Goal: Communication & Community: Answer question/provide support

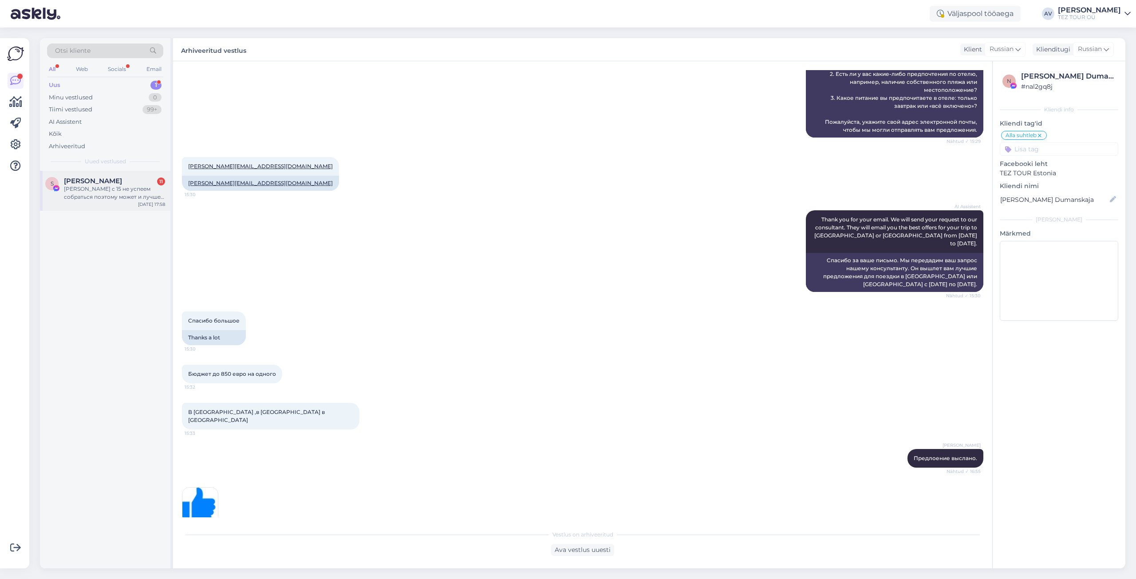
click at [78, 198] on div "[PERSON_NAME] с 15 не успеем собраться поэтому может и лучше чуть позже" at bounding box center [114, 193] width 101 height 16
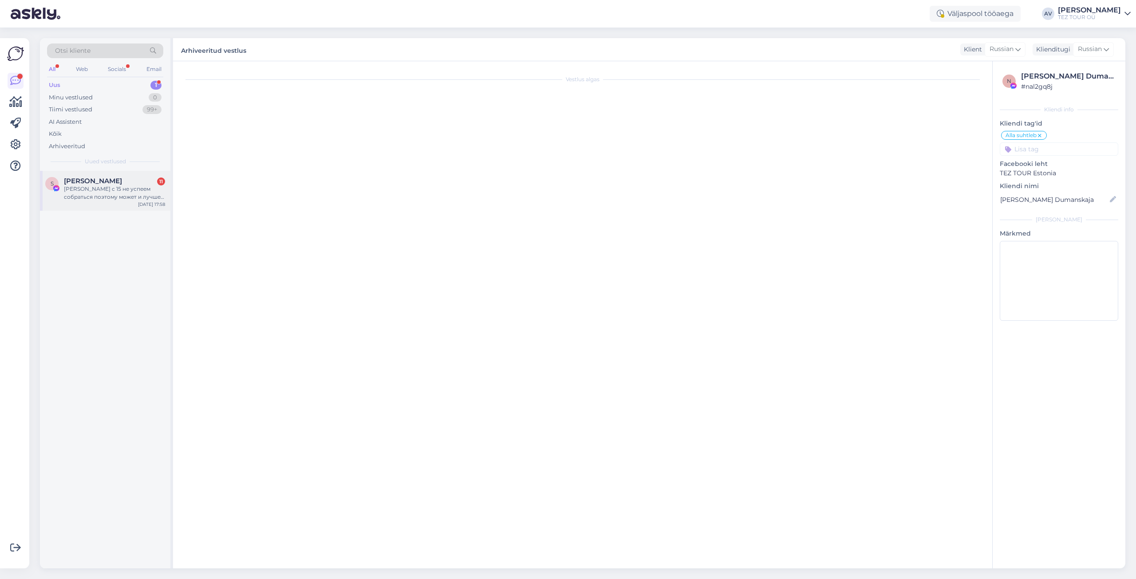
scroll to position [366, 0]
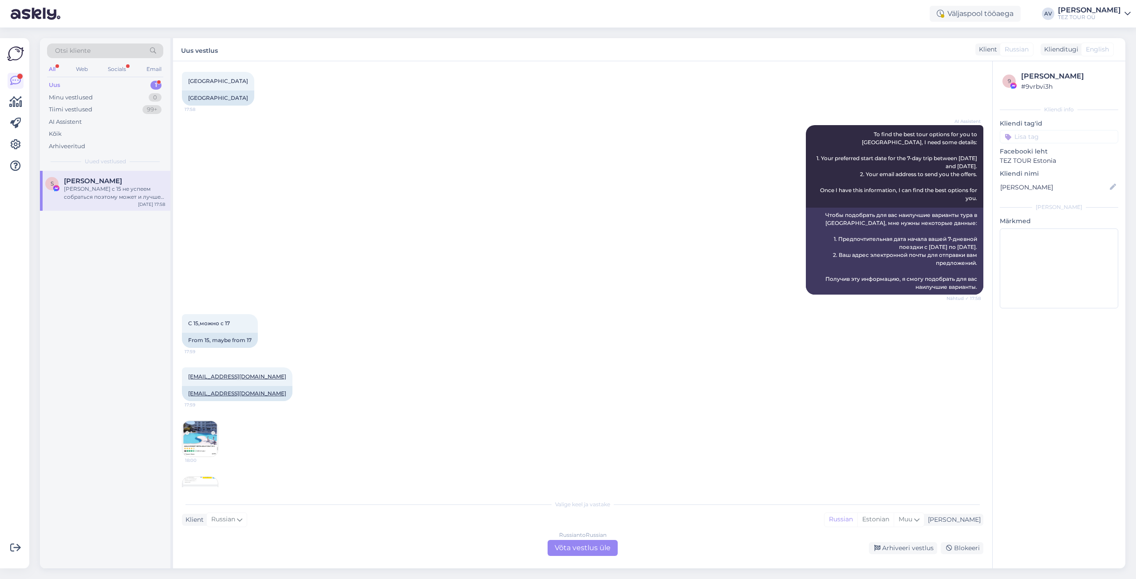
click at [584, 546] on div "Russian to Russian Võta vestlus üle" at bounding box center [583, 548] width 70 height 16
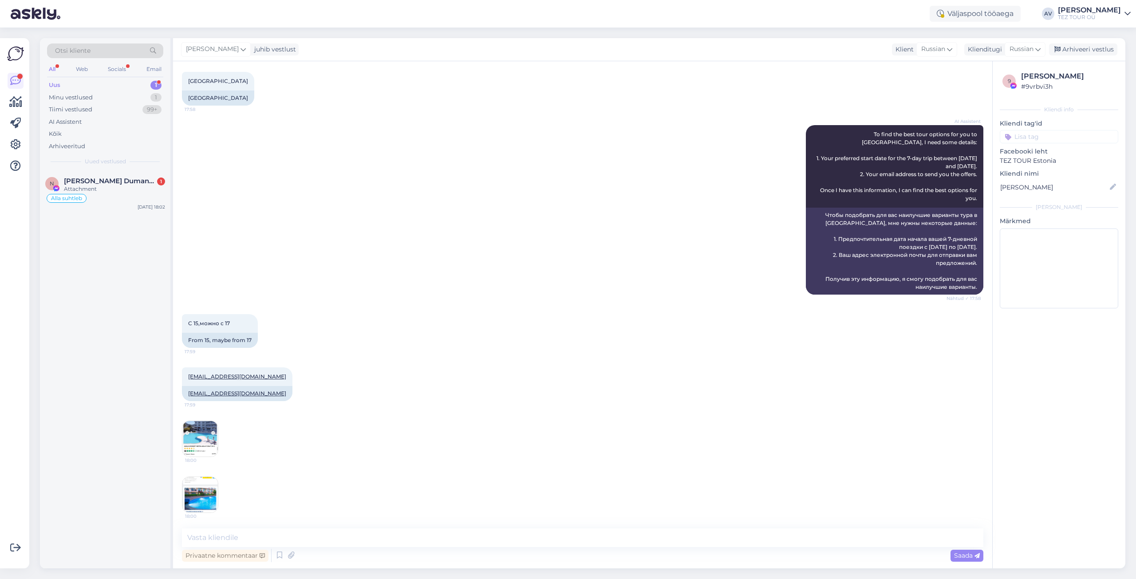
click at [1023, 135] on input at bounding box center [1059, 136] width 118 height 13
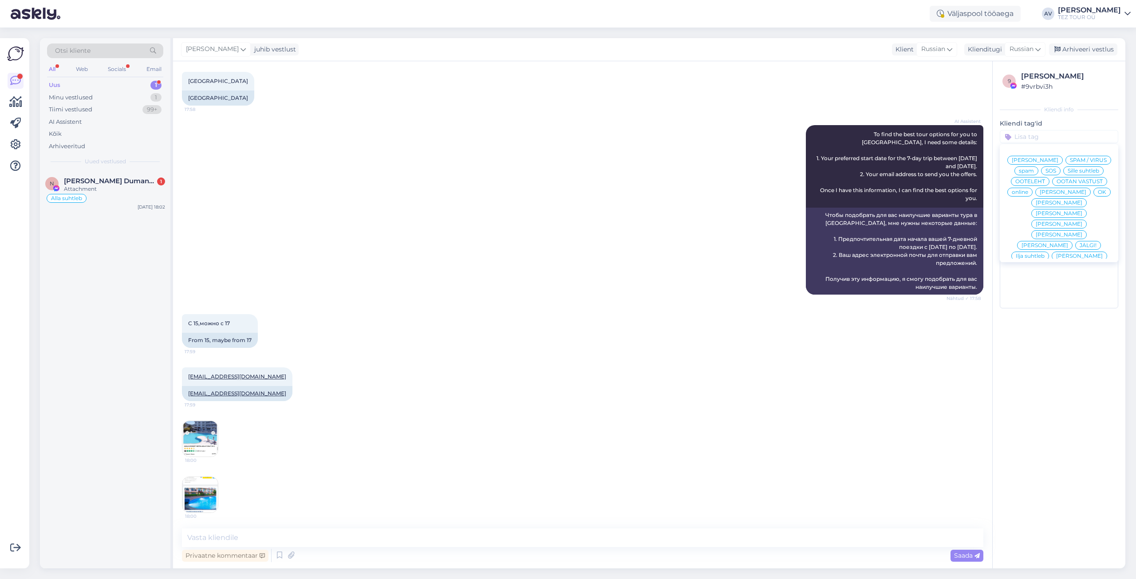
click at [1044, 296] on span "Alla suhtleb" at bounding box center [1059, 298] width 31 height 5
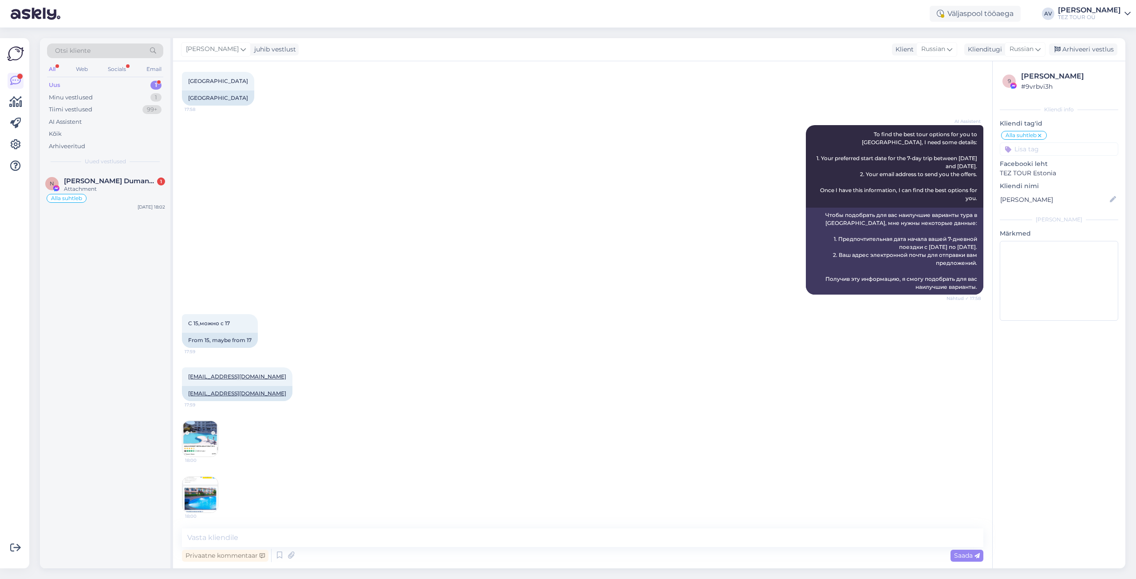
click at [701, 482] on div "18:00 18:00 18:00 18:00 18:00" at bounding box center [583, 551] width 802 height 280
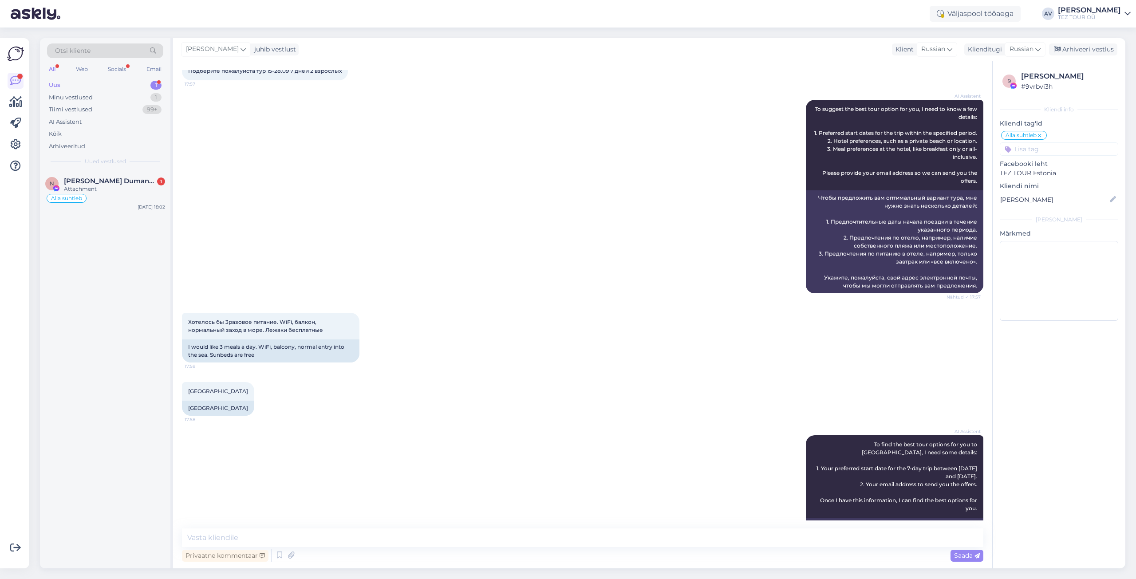
scroll to position [55, 0]
click at [106, 182] on span "Nadezda Dumanskaja" at bounding box center [110, 181] width 92 height 8
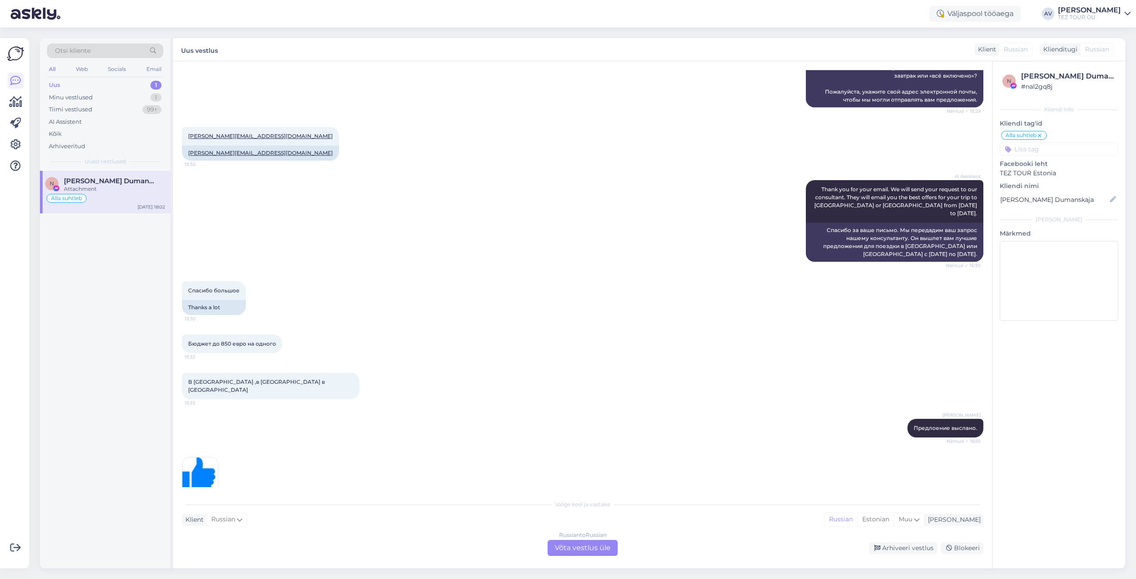
click at [603, 546] on div "Russian to Russian Võta vestlus üle" at bounding box center [583, 548] width 70 height 16
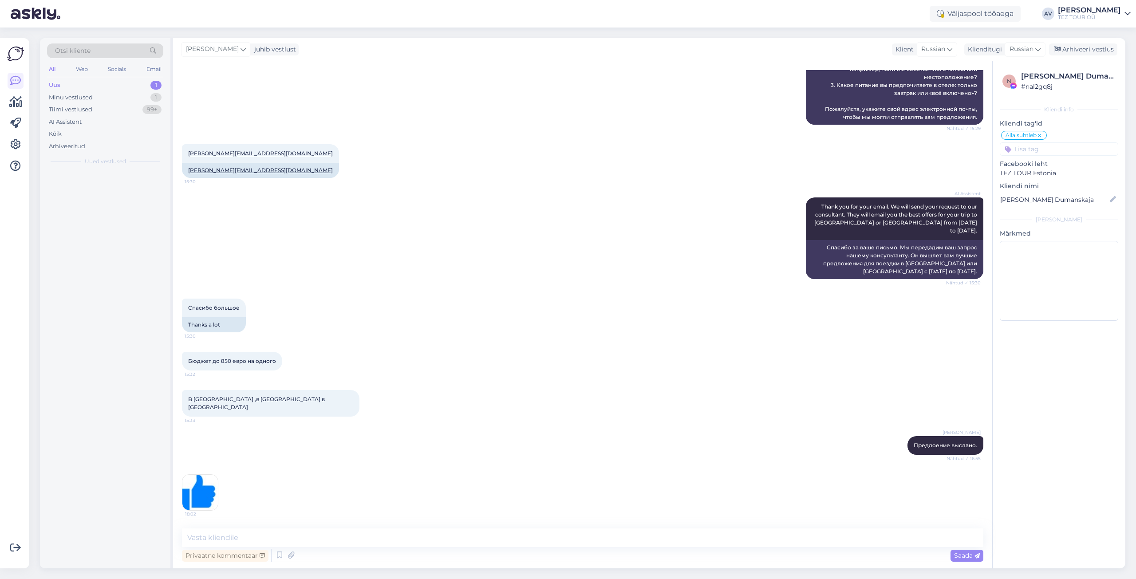
scroll to position [240, 0]
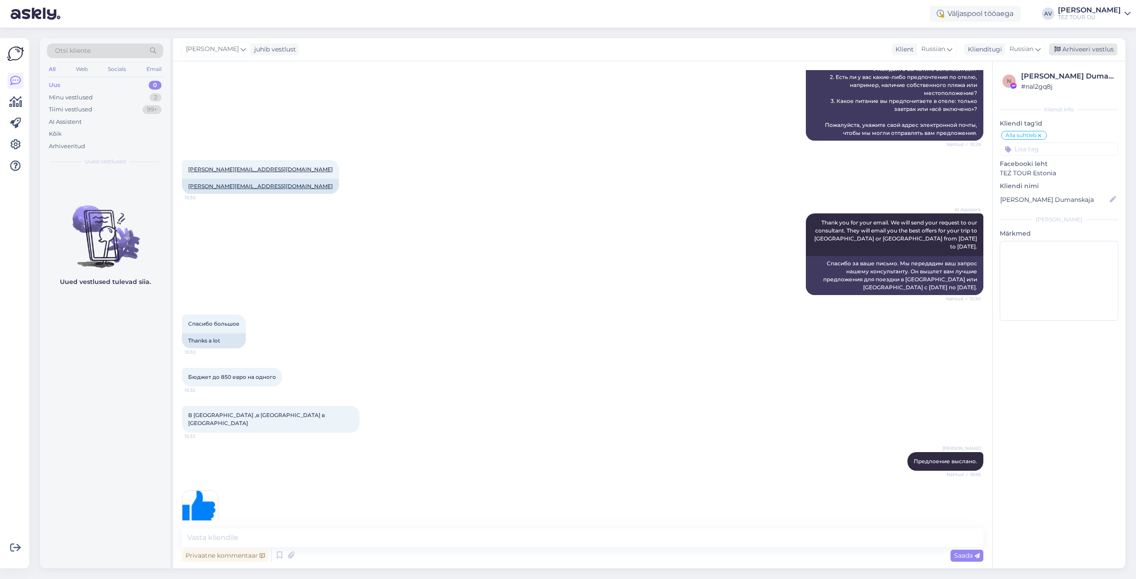
click at [1069, 47] on div "Arhiveeri vestlus" at bounding box center [1083, 49] width 68 height 12
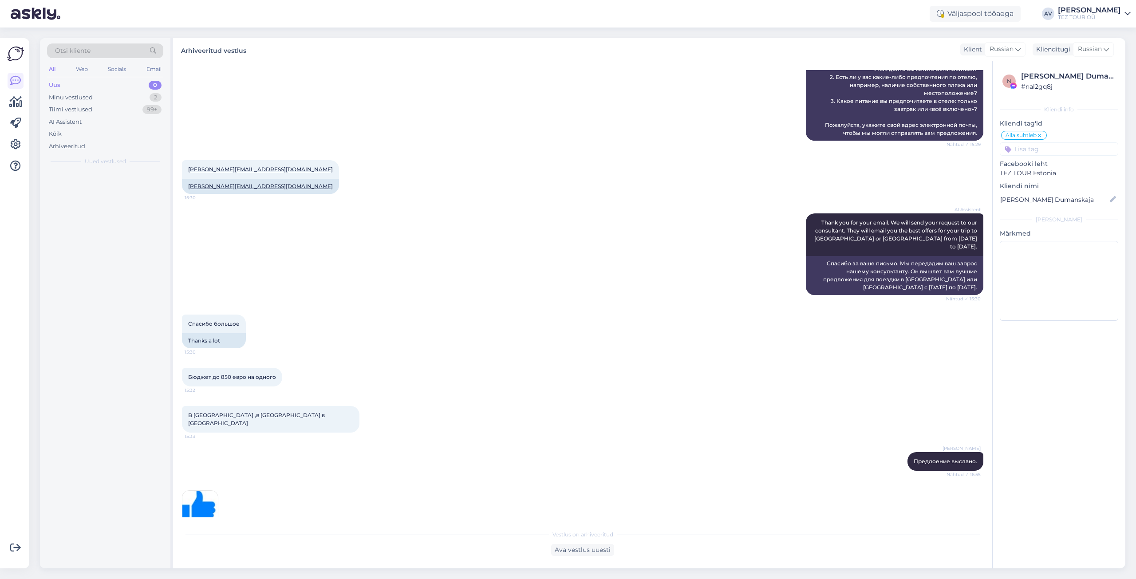
scroll to position [243, 0]
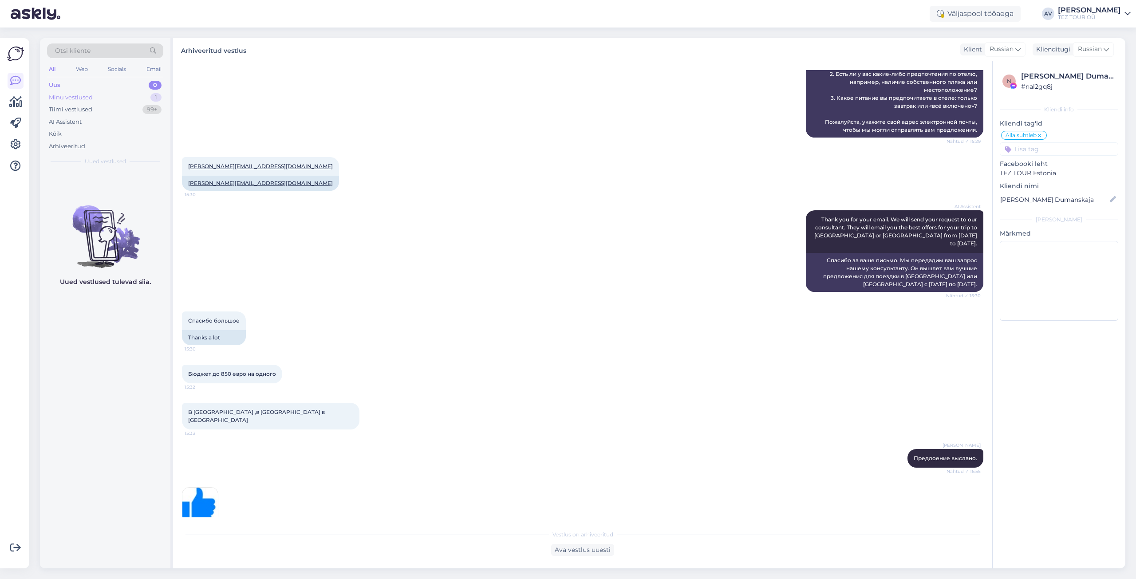
click at [91, 98] on div "Minu vestlused" at bounding box center [71, 97] width 44 height 9
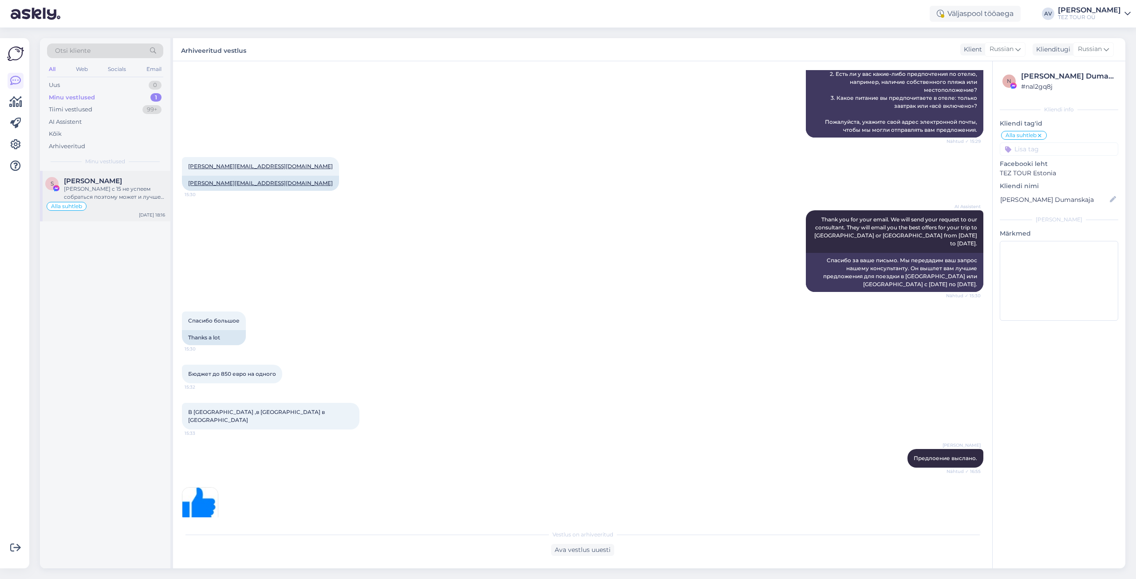
click at [81, 193] on div "[PERSON_NAME] с 15 не успеем собраться поэтому может и лучше чуть позже" at bounding box center [114, 193] width 101 height 16
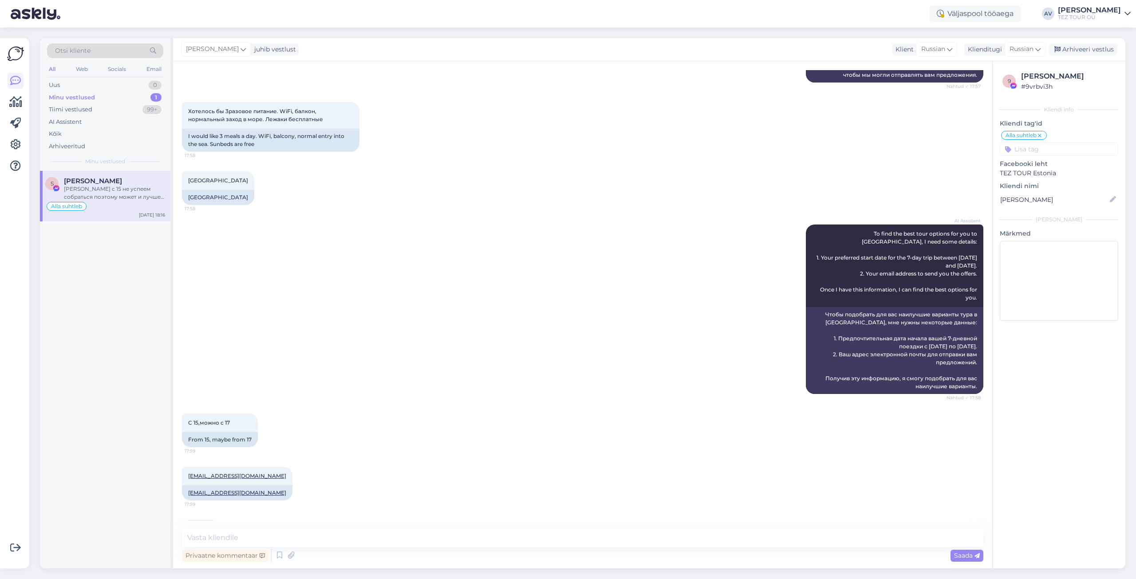
scroll to position [533, 0]
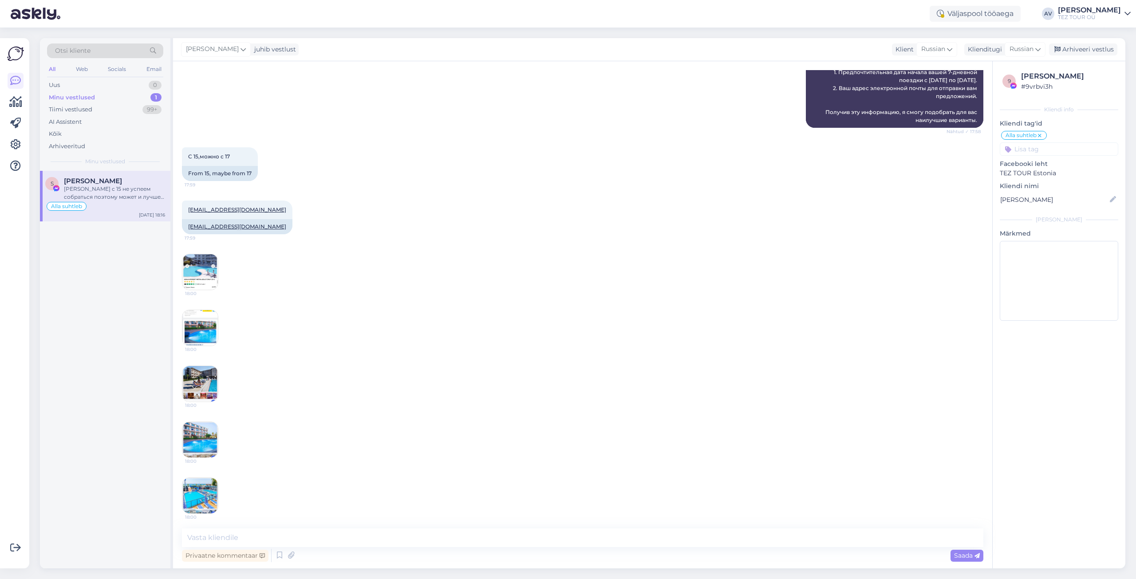
click at [205, 391] on img at bounding box center [200, 384] width 36 height 36
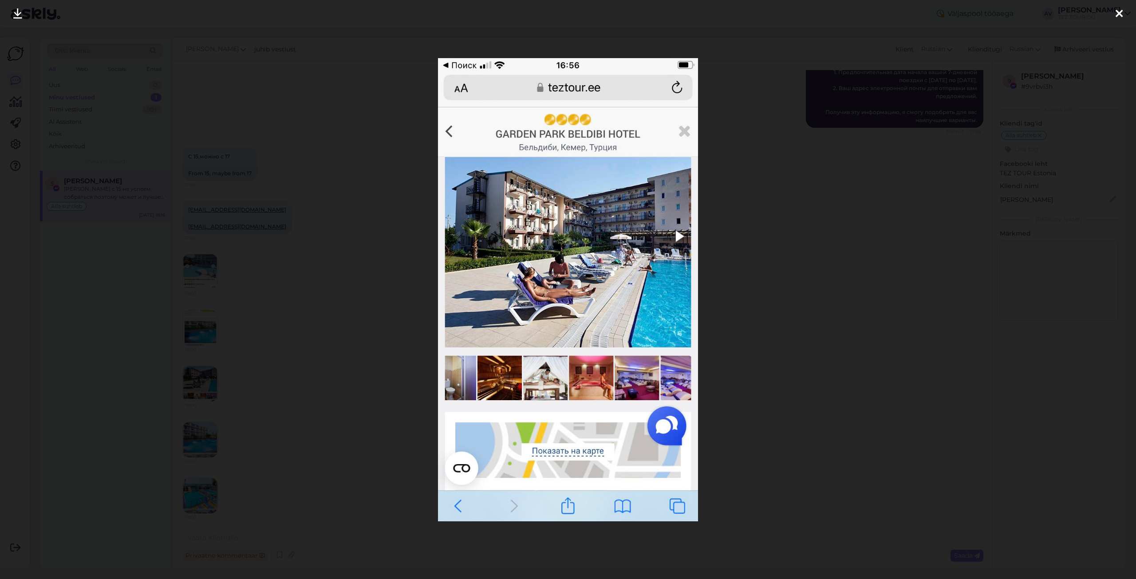
click at [1122, 13] on icon at bounding box center [1119, 14] width 7 height 12
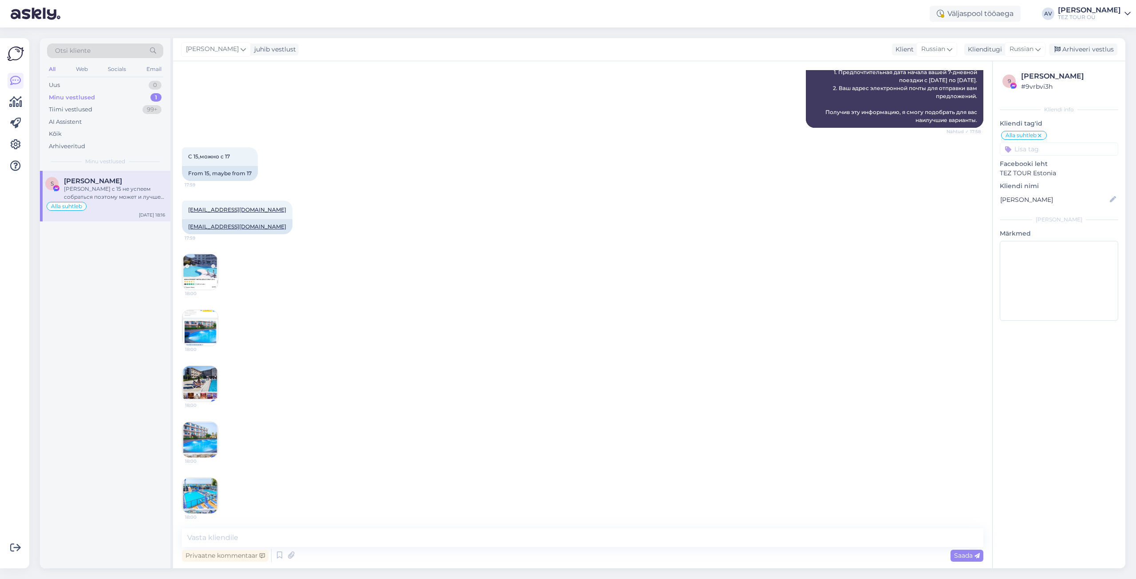
click at [207, 493] on img at bounding box center [200, 496] width 36 height 36
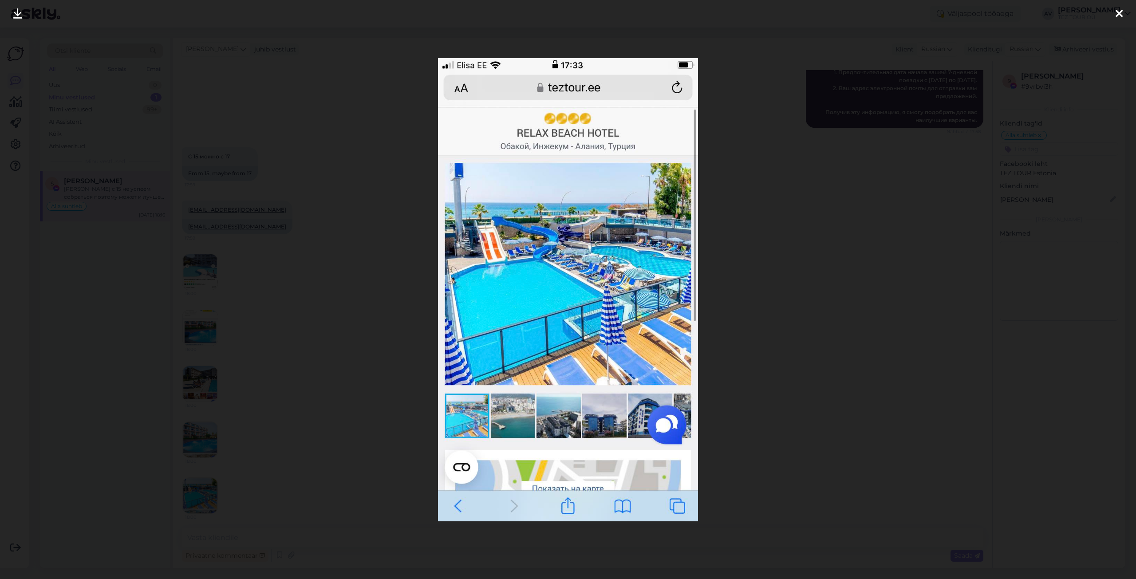
drag, startPoint x: 1117, startPoint y: 12, endPoint x: 1098, endPoint y: 23, distance: 21.3
click at [1117, 11] on icon at bounding box center [1119, 14] width 7 height 12
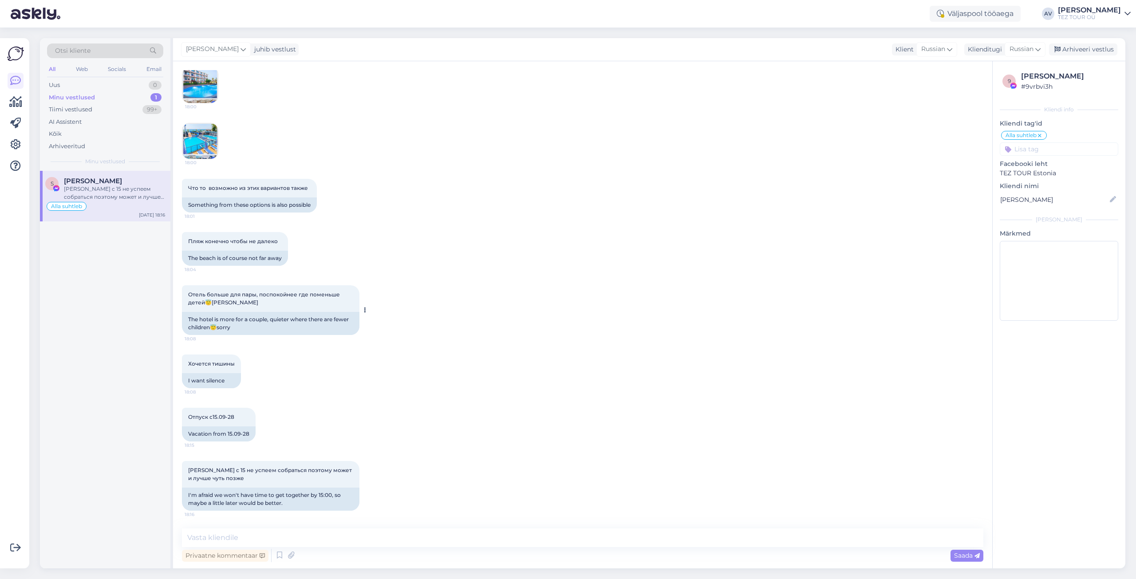
scroll to position [718, 0]
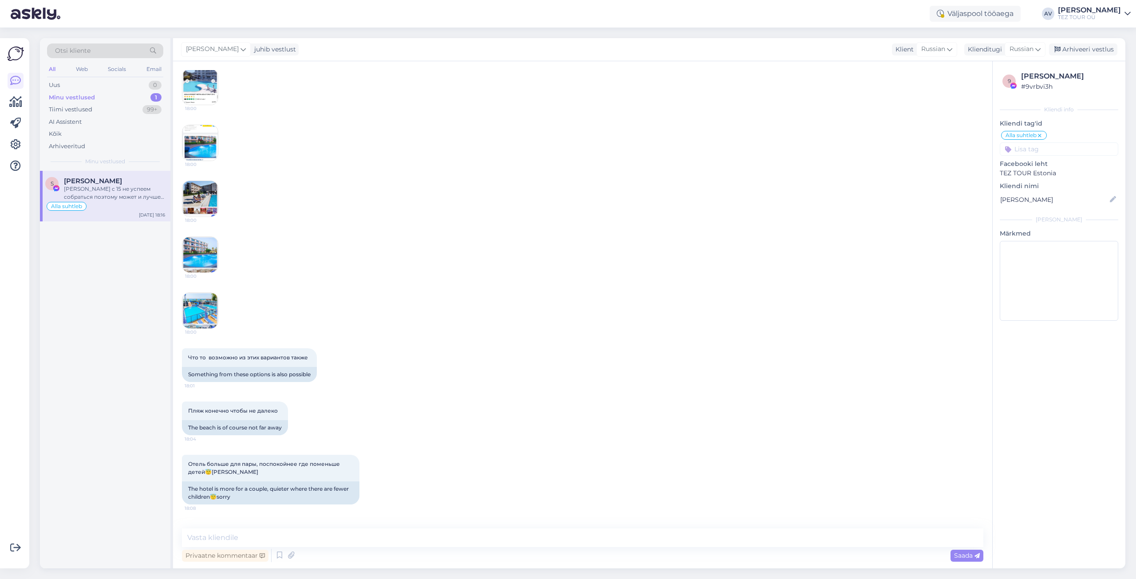
click at [205, 259] on img at bounding box center [200, 255] width 36 height 36
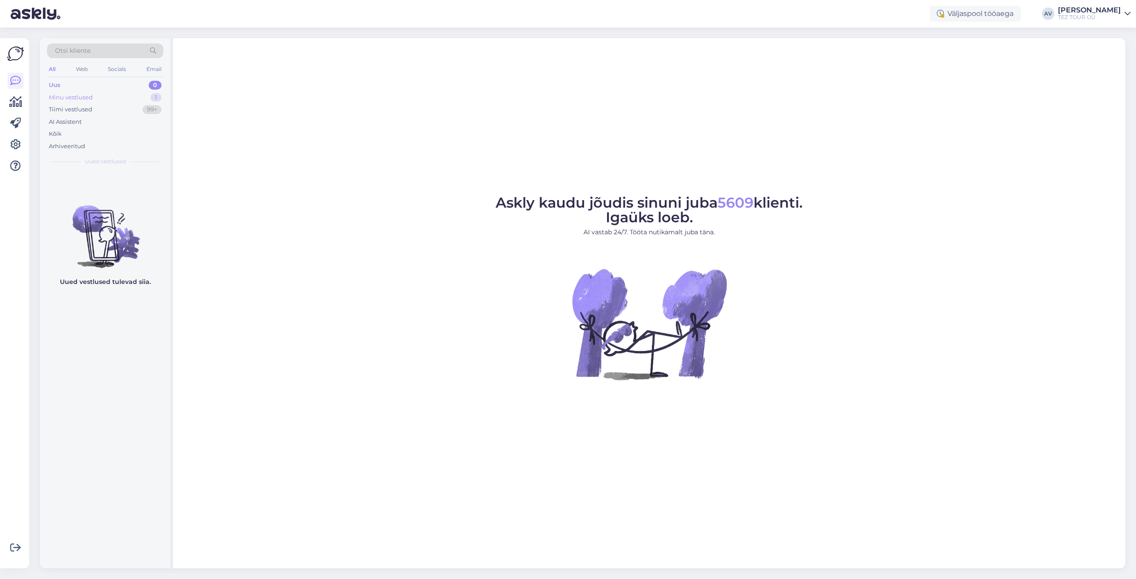
click at [92, 98] on div "Minu vestlused" at bounding box center [71, 97] width 44 height 9
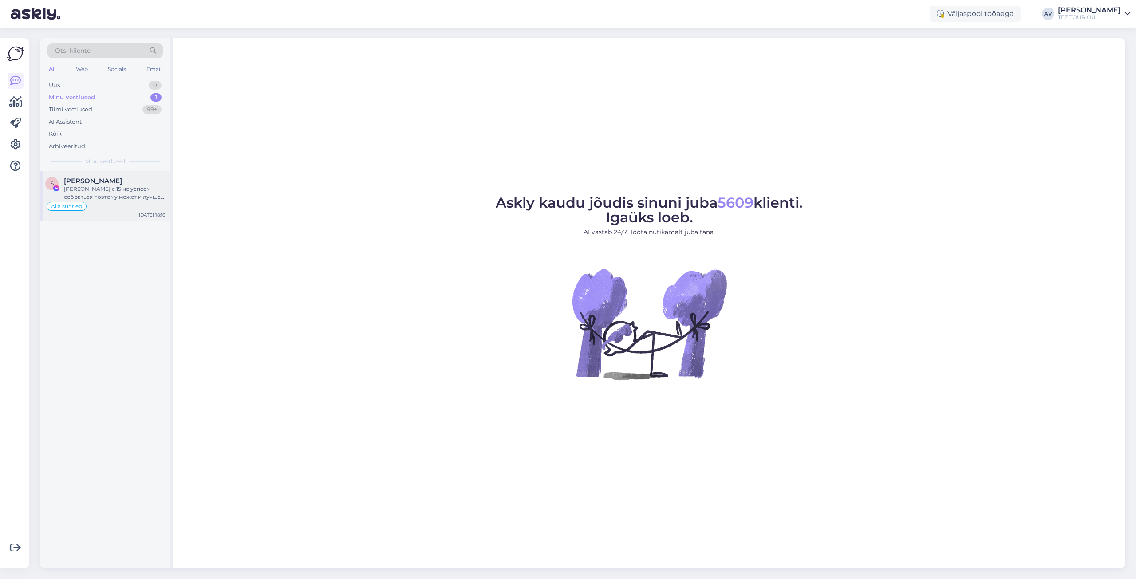
click at [118, 189] on div "[PERSON_NAME] с 15 не успеем собраться поэтому может и лучше чуть позже" at bounding box center [114, 193] width 101 height 16
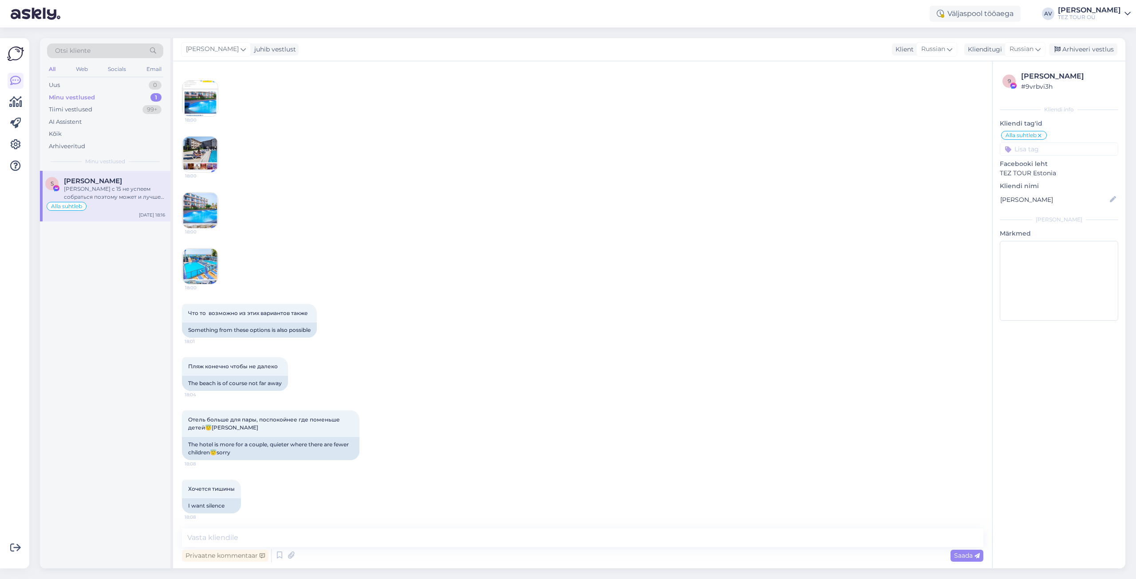
scroll to position [584, 0]
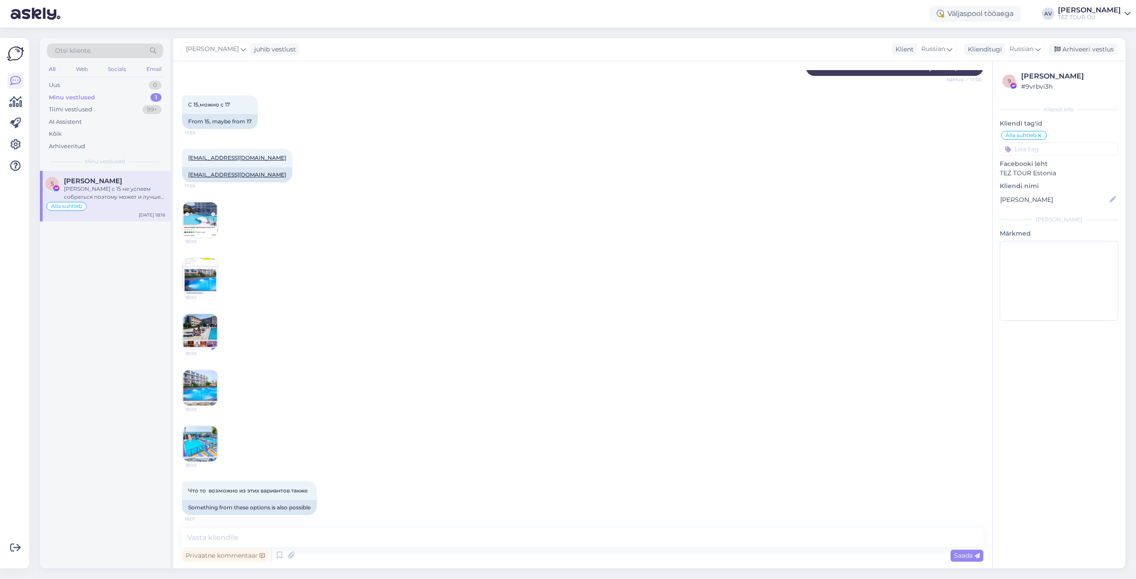
click at [200, 289] on img at bounding box center [200, 276] width 36 height 36
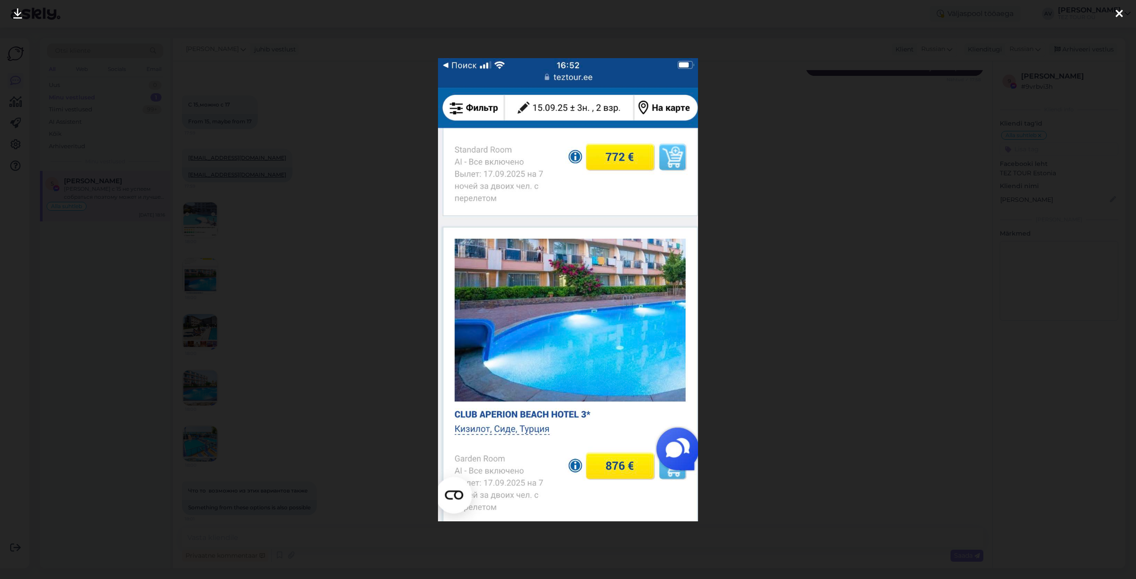
click at [1117, 14] on icon at bounding box center [1119, 14] width 7 height 12
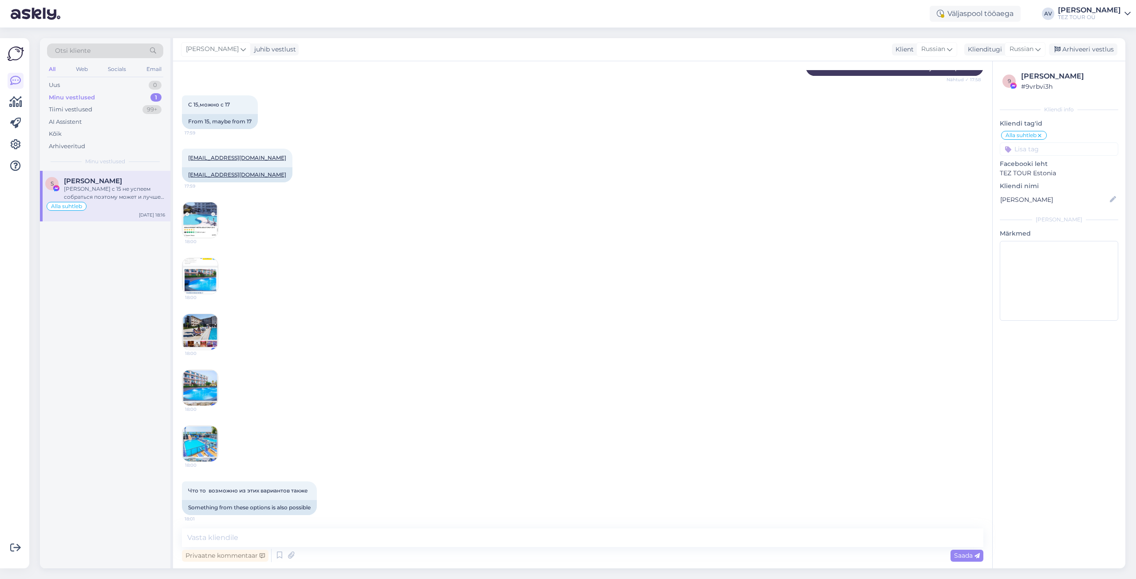
click at [209, 231] on img at bounding box center [200, 220] width 36 height 36
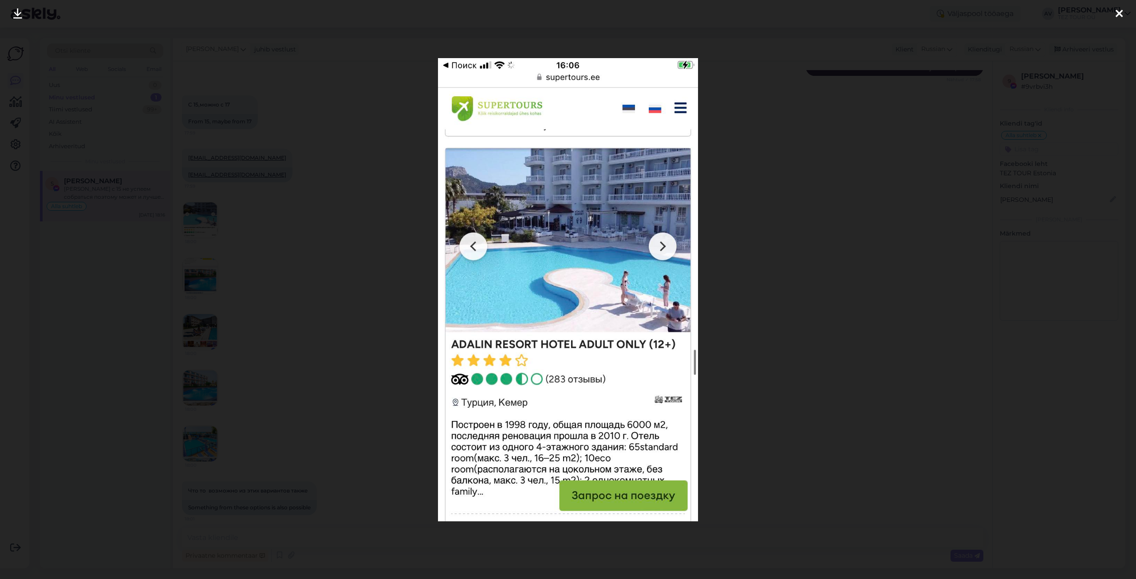
click at [1117, 16] on icon at bounding box center [1119, 14] width 7 height 12
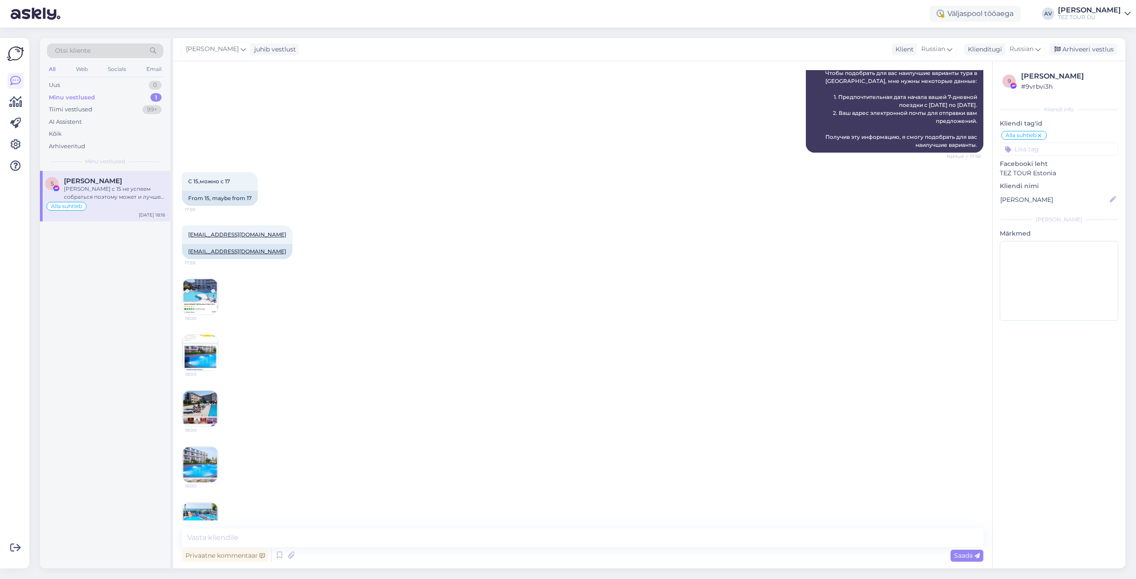
scroll to position [496, 0]
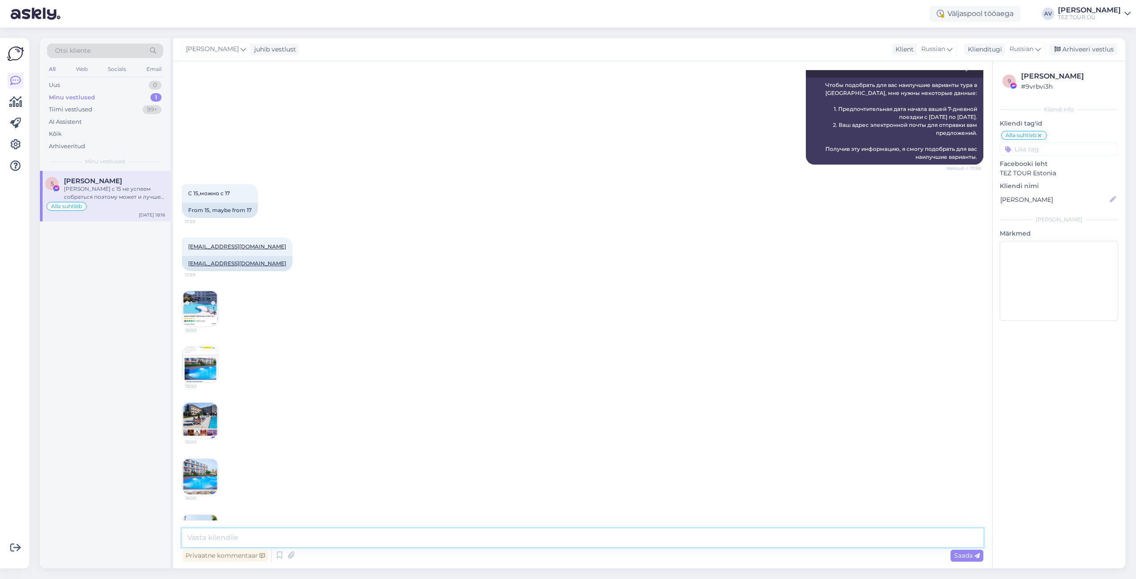
drag, startPoint x: 496, startPoint y: 531, endPoint x: 514, endPoint y: 531, distance: 18.6
click at [496, 531] on textarea at bounding box center [583, 538] width 802 height 19
type textarea "Предложение выслано."
click at [974, 559] on span "Saada" at bounding box center [967, 556] width 26 height 8
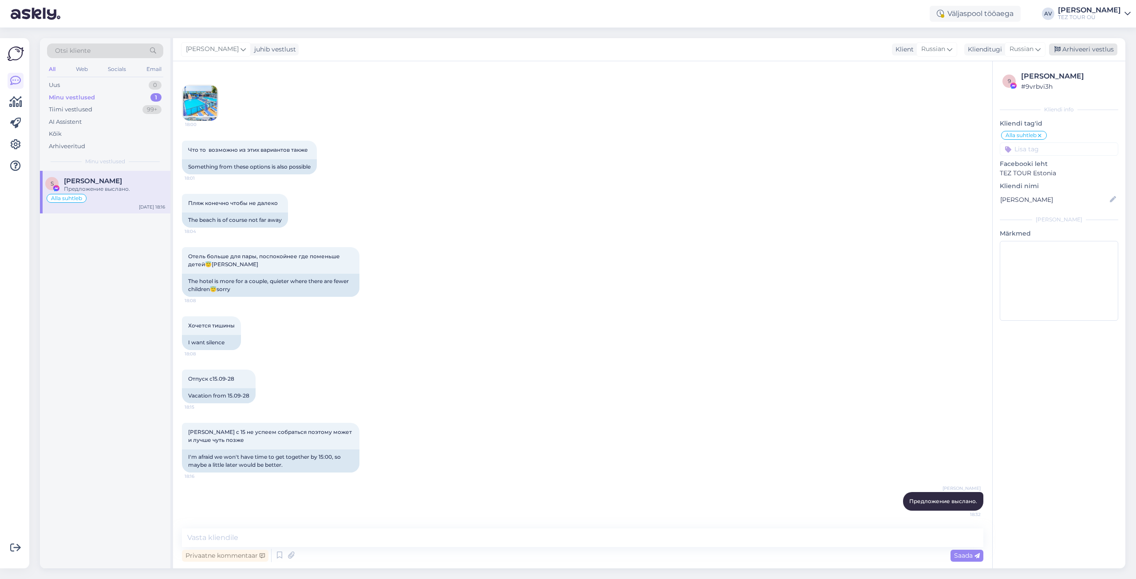
click at [1071, 47] on div "Arhiveeri vestlus" at bounding box center [1083, 49] width 68 height 12
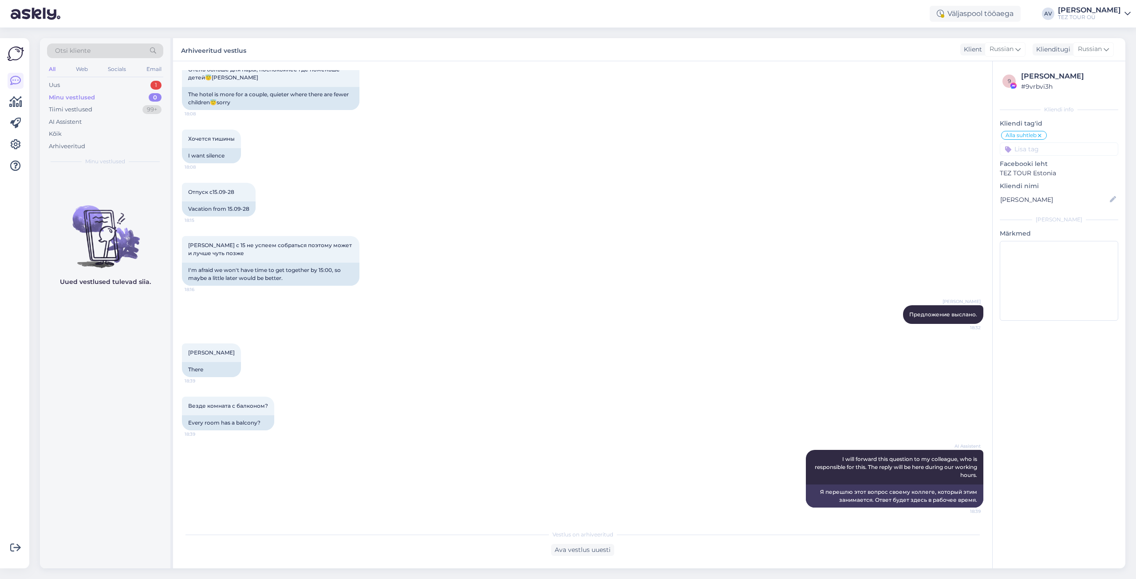
scroll to position [1197, 0]
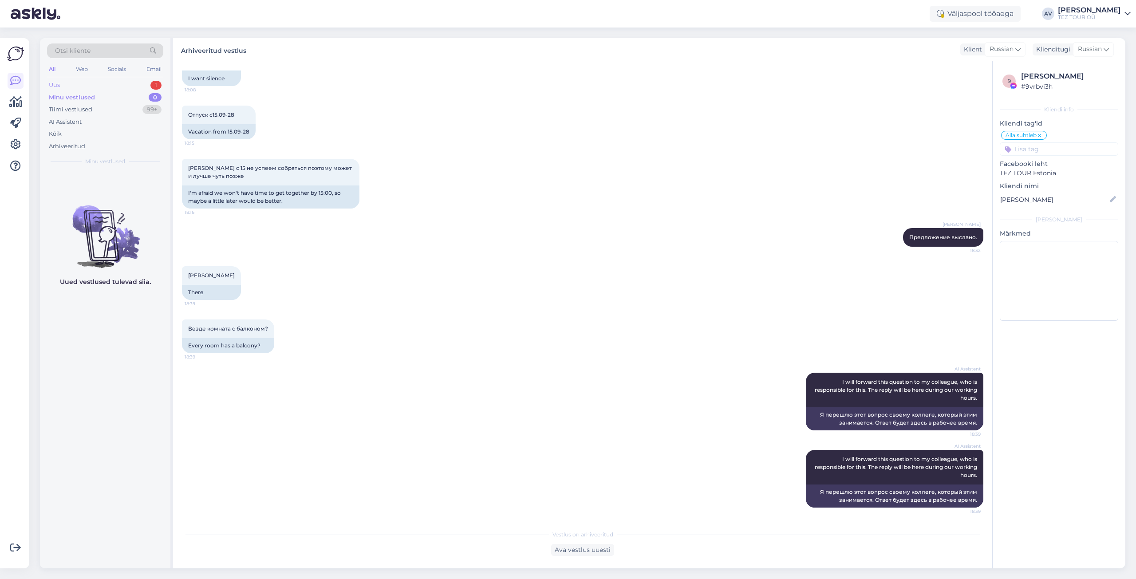
click at [70, 87] on div "Uus 1" at bounding box center [105, 85] width 116 height 12
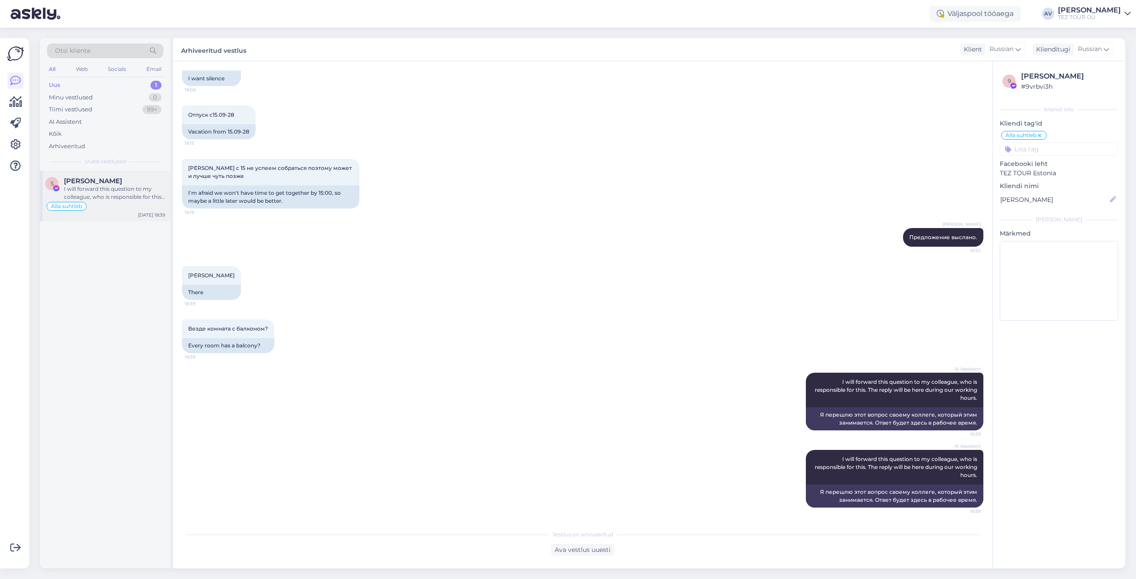
click at [91, 183] on span "[PERSON_NAME]" at bounding box center [93, 181] width 58 height 8
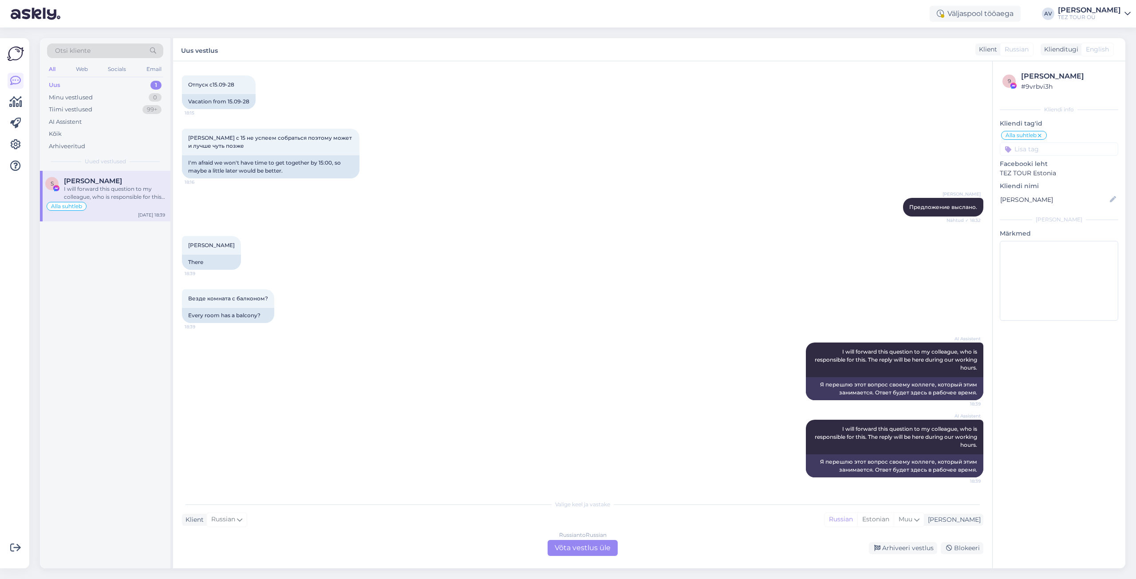
scroll to position [1281, 0]
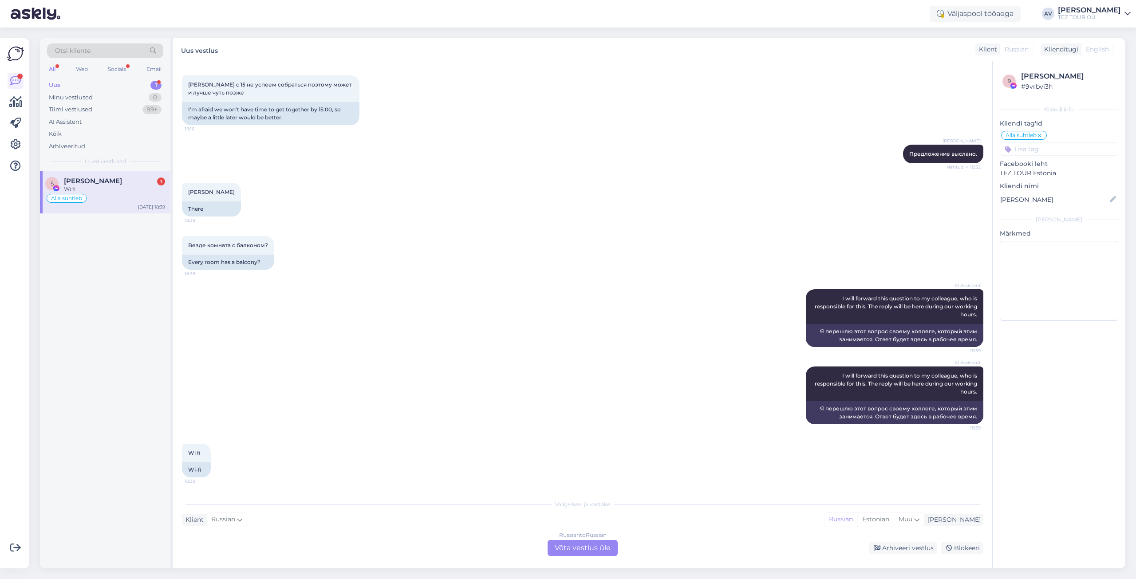
click at [601, 545] on div "Russian to Russian Võta vestlus üle" at bounding box center [583, 548] width 70 height 16
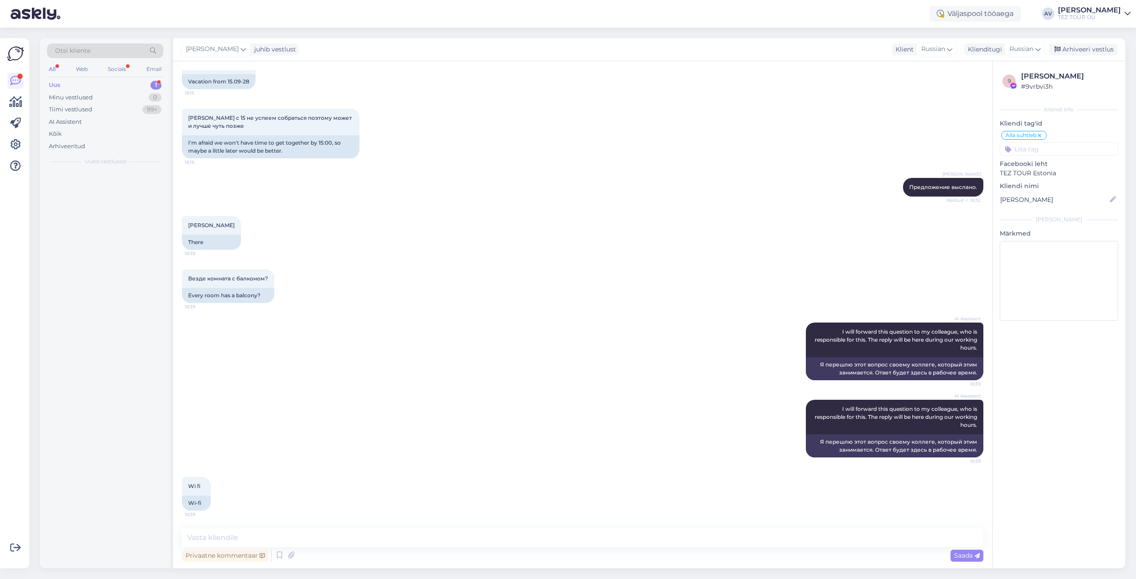
scroll to position [1248, 0]
click at [579, 543] on textarea at bounding box center [583, 538] width 802 height 19
click at [498, 530] on textarea at bounding box center [583, 538] width 802 height 19
type textarea "Предложение выслано."
click at [956, 556] on span "Saada" at bounding box center [967, 556] width 26 height 8
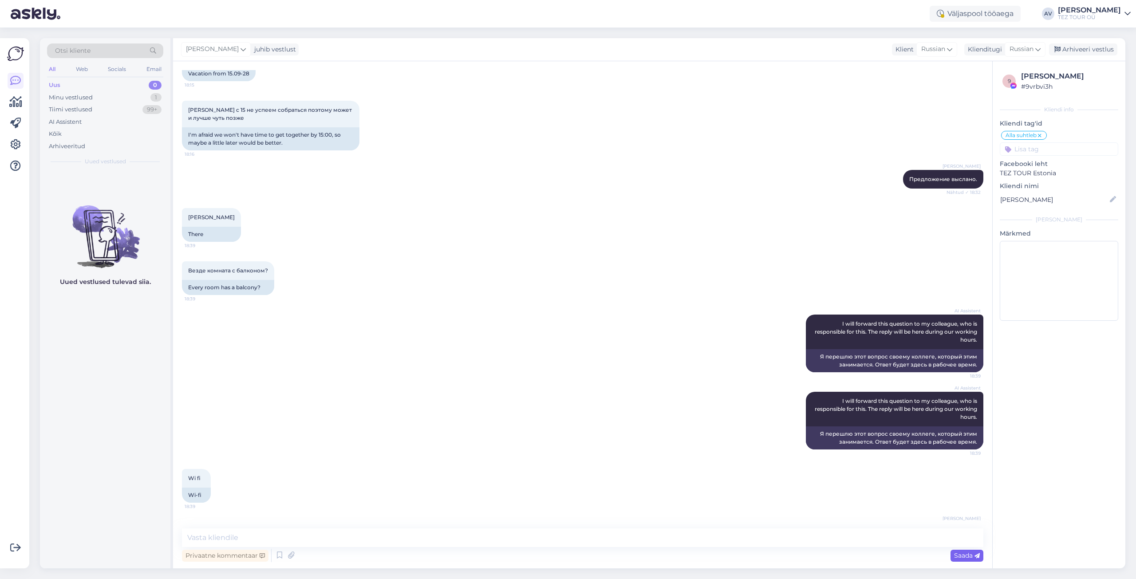
scroll to position [1286, 0]
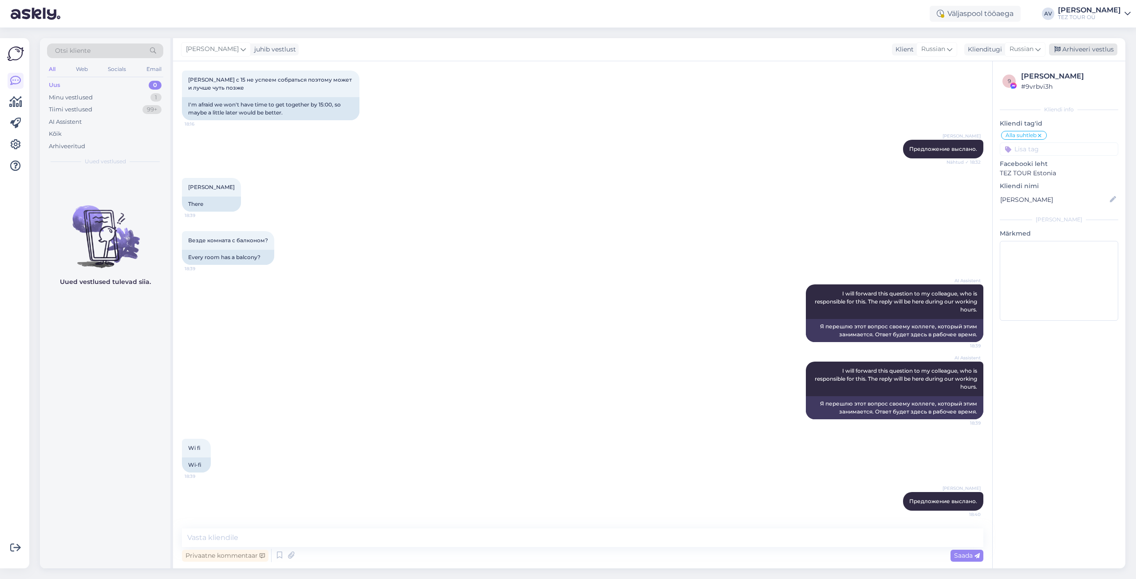
click at [1081, 47] on div "Arhiveeri vestlus" at bounding box center [1083, 49] width 68 height 12
